Goal: Navigation & Orientation: Go to known website

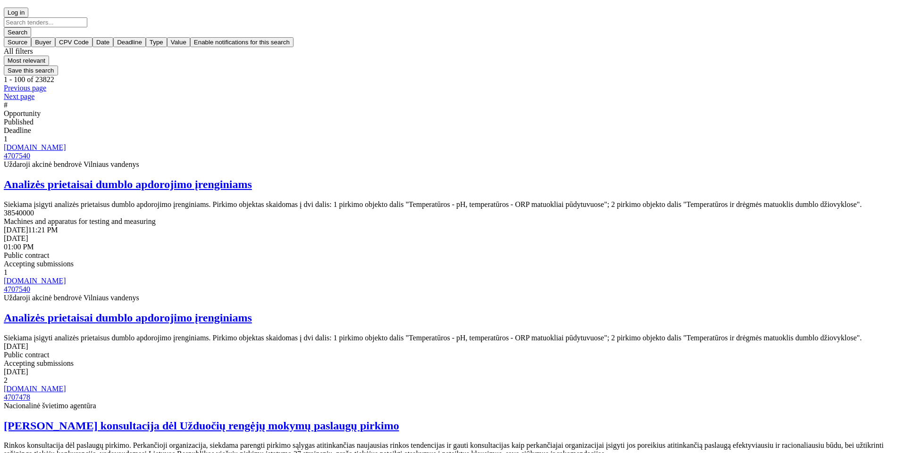
scroll to position [4020, 0]
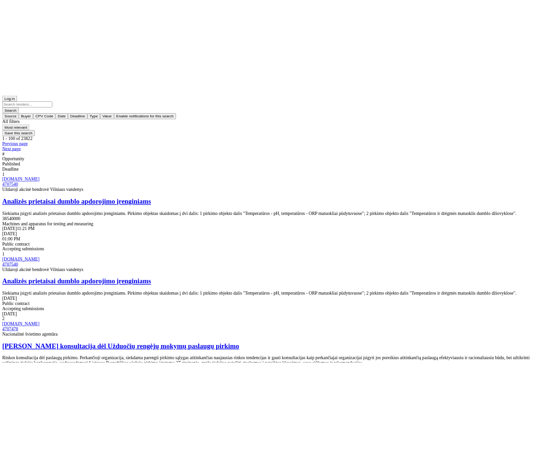
scroll to position [4006, 0]
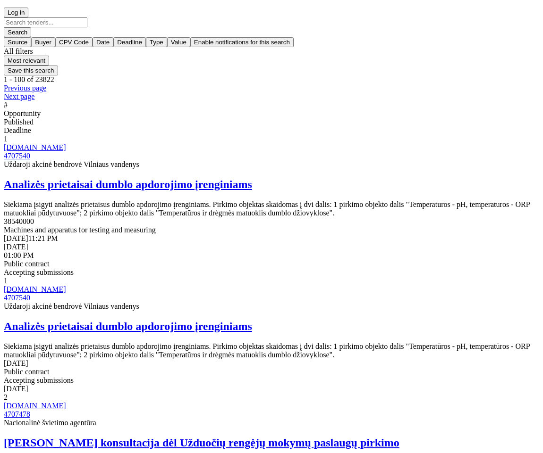
click at [25, 10] on span "Log in" at bounding box center [16, 12] width 17 height 7
